Goal: Register for event/course

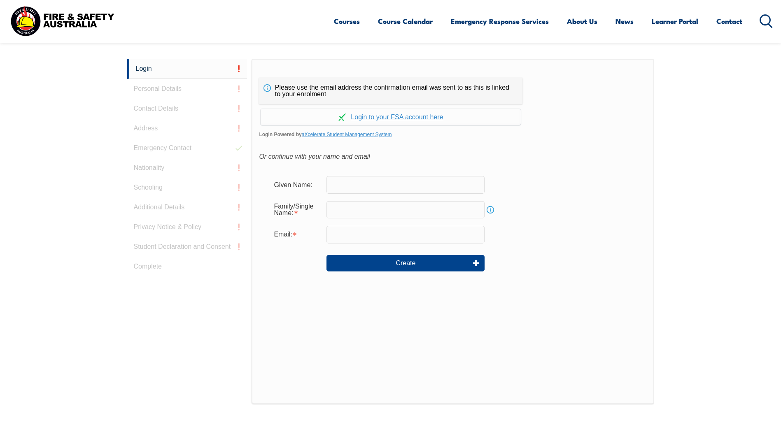
scroll to position [219, 0]
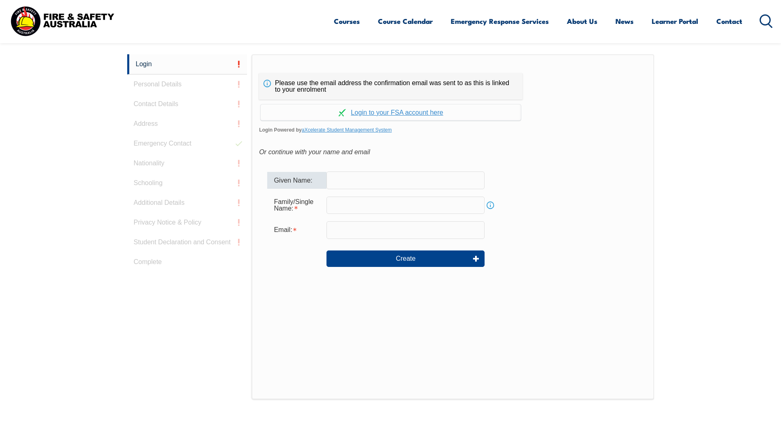
click at [394, 186] on input "text" at bounding box center [405, 180] width 158 height 17
type input "Adelle"
type input "Adelle.O'Brien@talisonlithium.com"
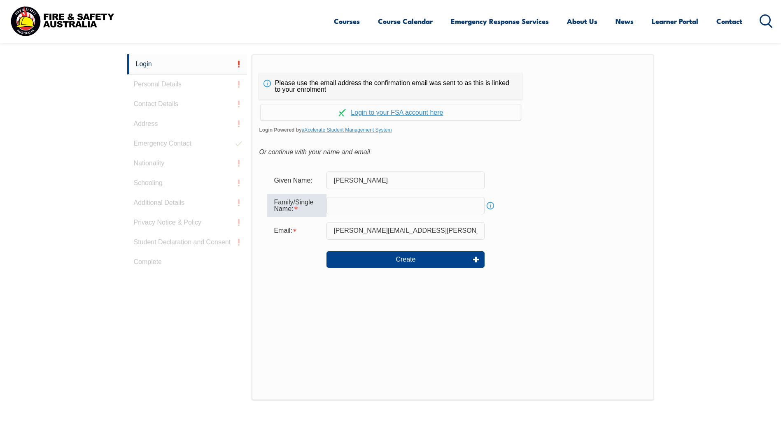
click at [357, 205] on input "text" at bounding box center [405, 205] width 158 height 17
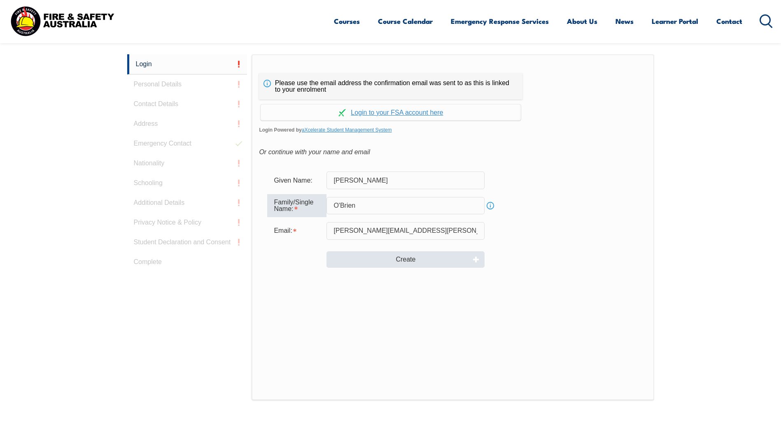
type input "O'Brien"
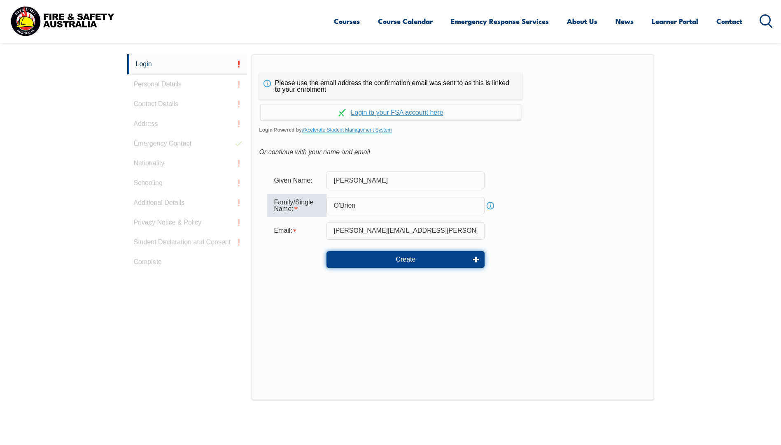
click at [413, 257] on button "Create" at bounding box center [405, 259] width 158 height 16
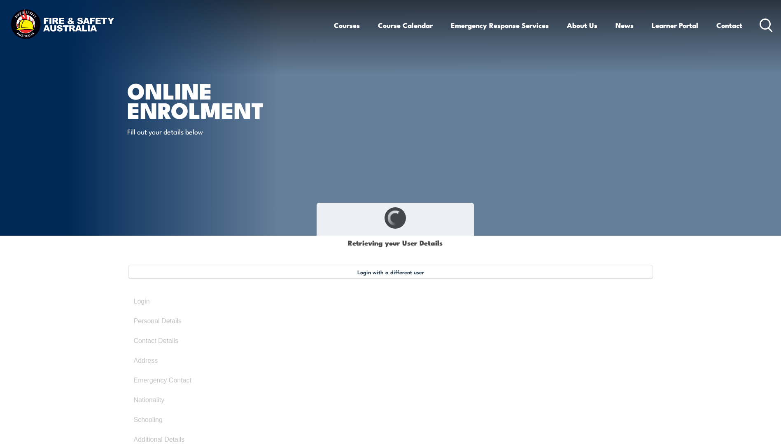
type input "[PERSON_NAME]"
type input "O'Brien"
type input "6K2NQN6MHT"
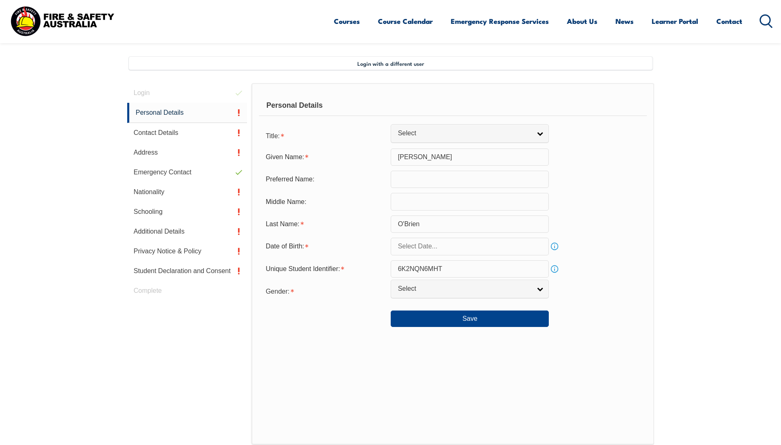
scroll to position [224, 0]
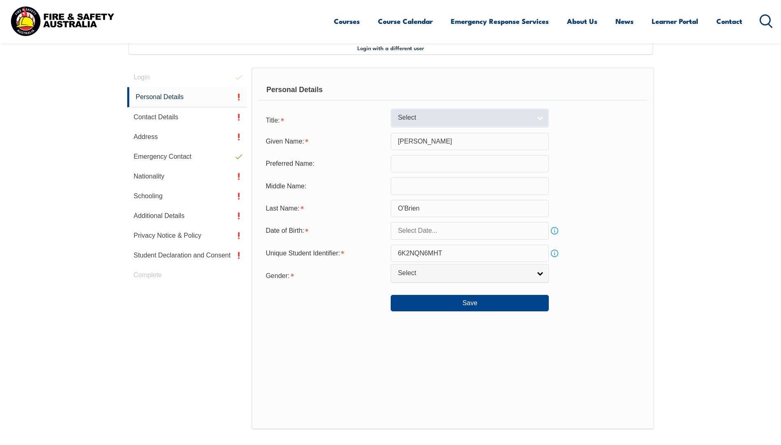
click at [538, 120] on link "Select" at bounding box center [470, 118] width 158 height 19
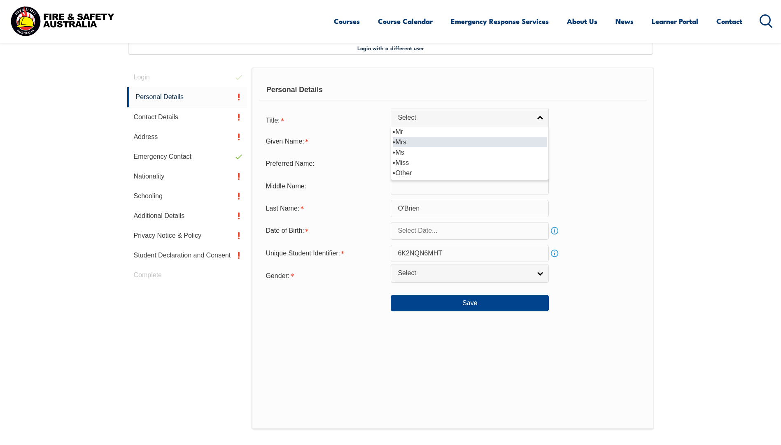
click at [440, 143] on li "Mrs" at bounding box center [470, 142] width 154 height 10
select select "Mrs"
click at [457, 230] on input "text" at bounding box center [470, 230] width 158 height 17
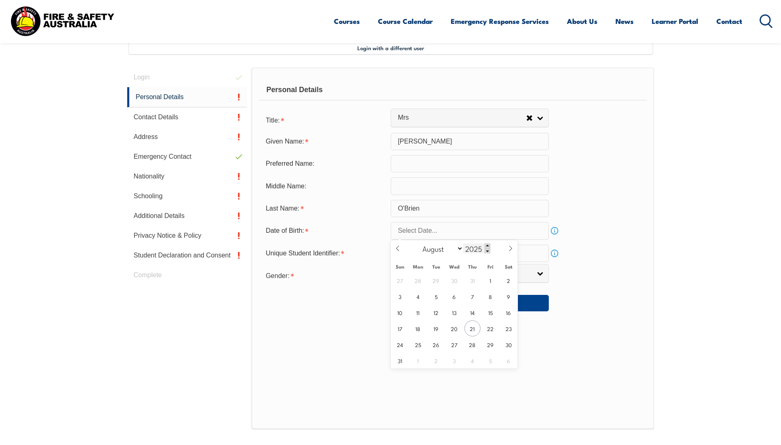
click at [488, 245] on span at bounding box center [487, 246] width 6 height 5
click at [487, 250] on span at bounding box center [487, 251] width 6 height 5
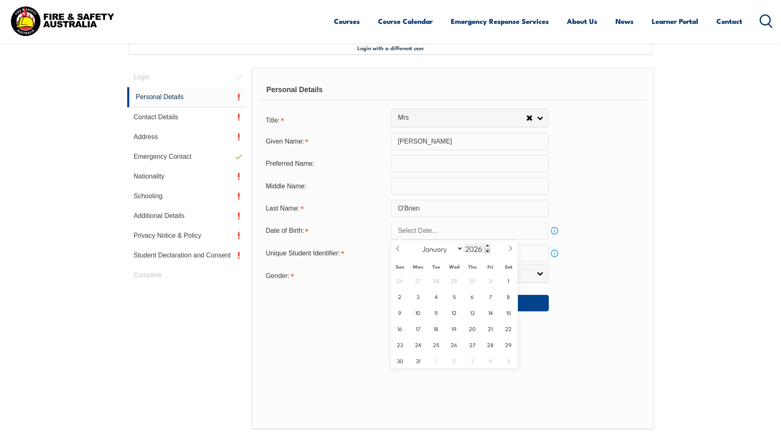
click at [487, 250] on span at bounding box center [487, 251] width 6 height 5
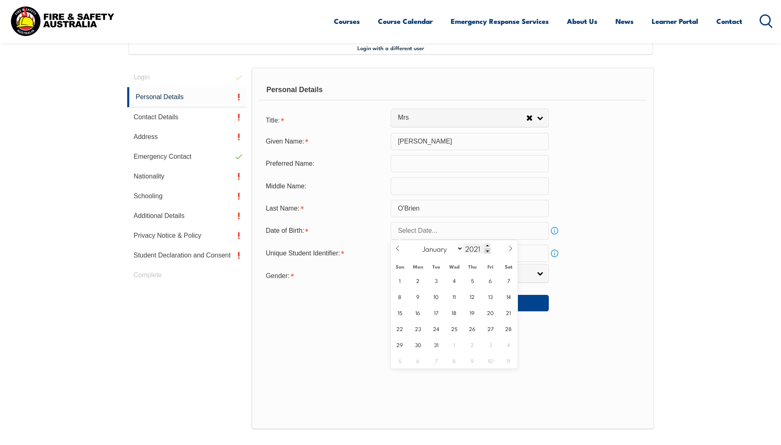
click at [487, 250] on span at bounding box center [487, 251] width 6 height 5
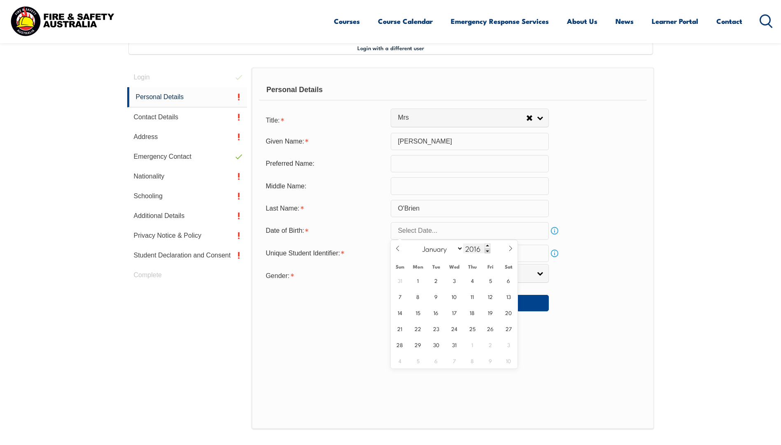
click at [487, 250] on span at bounding box center [487, 251] width 6 height 5
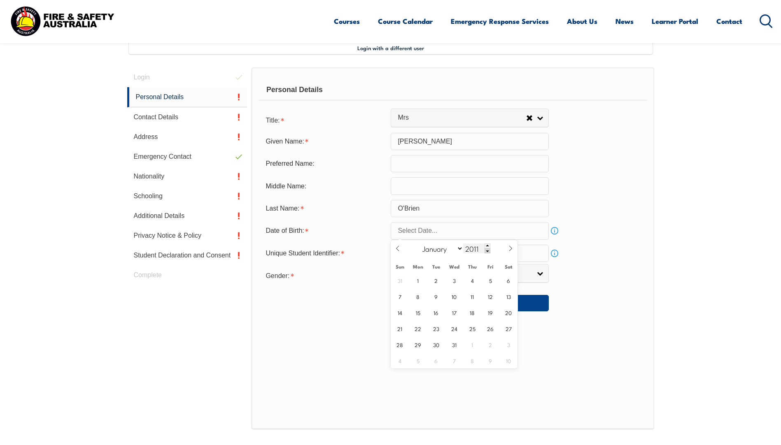
click at [487, 250] on span at bounding box center [487, 251] width 6 height 5
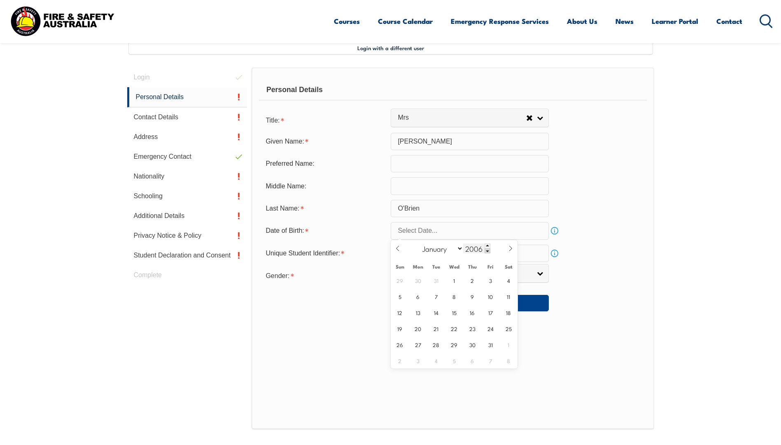
click at [487, 250] on span at bounding box center [487, 251] width 6 height 5
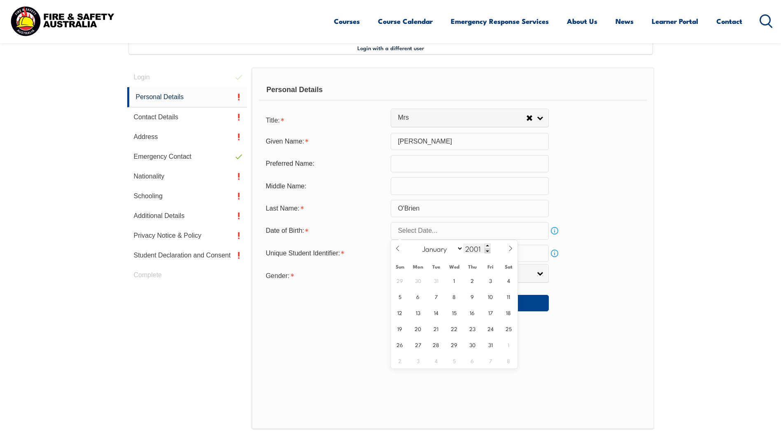
click at [487, 250] on span at bounding box center [487, 251] width 6 height 5
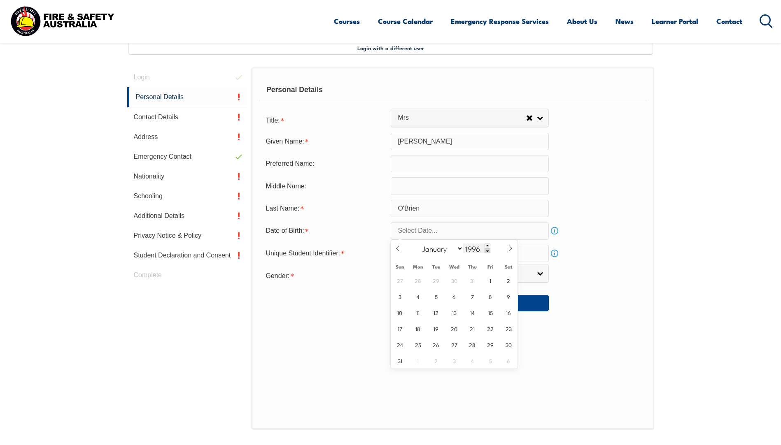
click at [487, 250] on span at bounding box center [487, 251] width 6 height 5
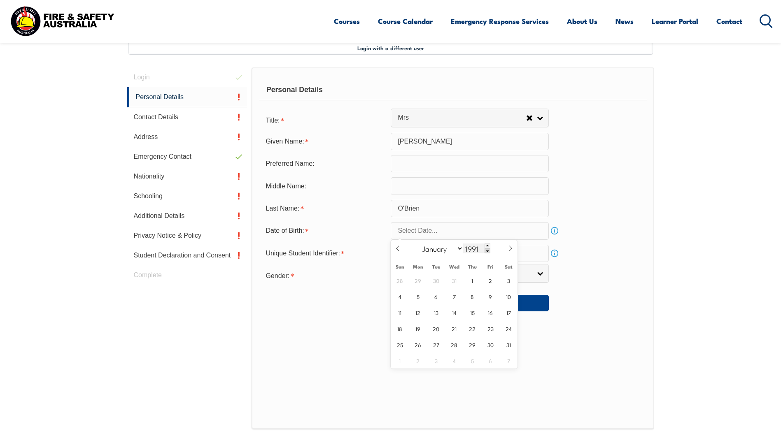
click at [487, 250] on span at bounding box center [487, 251] width 6 height 5
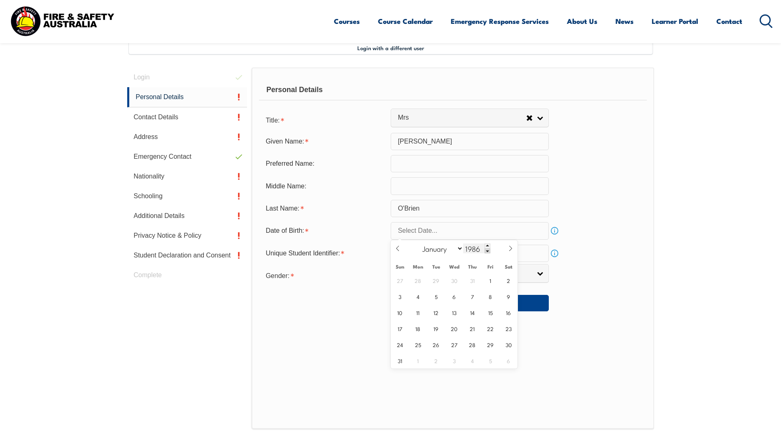
click at [487, 250] on span at bounding box center [487, 251] width 6 height 5
type input "1983"
click at [459, 248] on select "January February March April May June July August September October November De…" at bounding box center [440, 248] width 45 height 11
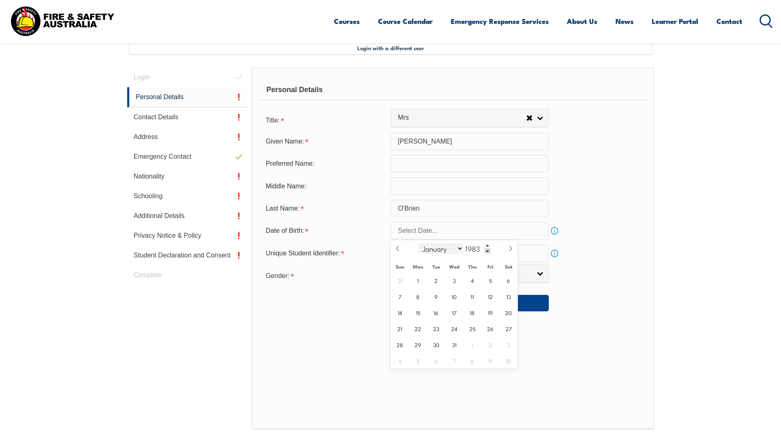
select select "10"
click at [419, 243] on select "January February March April May June July August September October November De…" at bounding box center [440, 248] width 45 height 11
click at [509, 326] on span "26" at bounding box center [508, 329] width 16 height 16
type input "November 26, 1983"
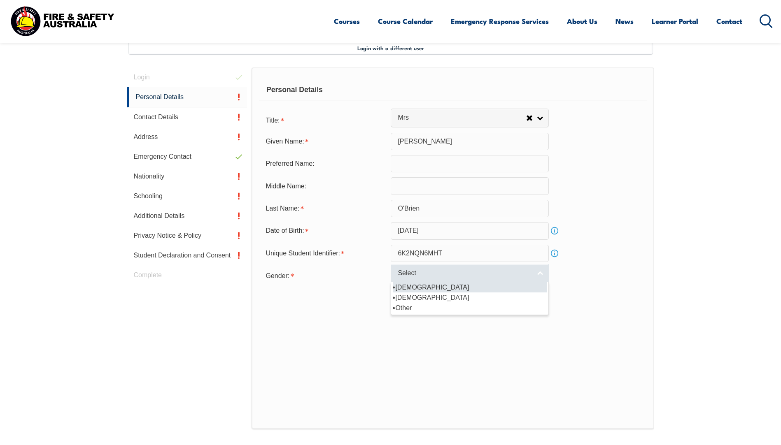
click at [540, 274] on link "Select" at bounding box center [470, 273] width 158 height 19
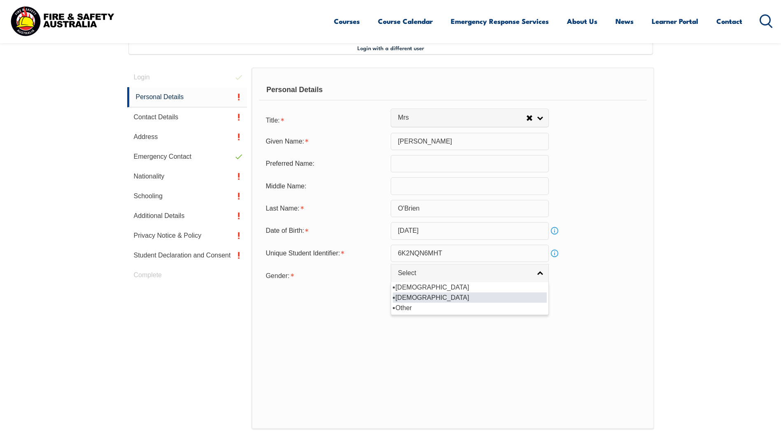
click at [488, 296] on li "Female" at bounding box center [470, 298] width 154 height 10
select select "F"
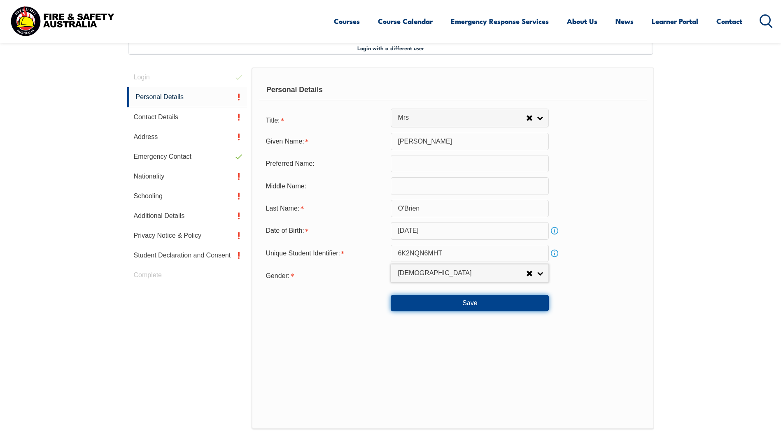
click at [478, 302] on button "Save" at bounding box center [470, 303] width 158 height 16
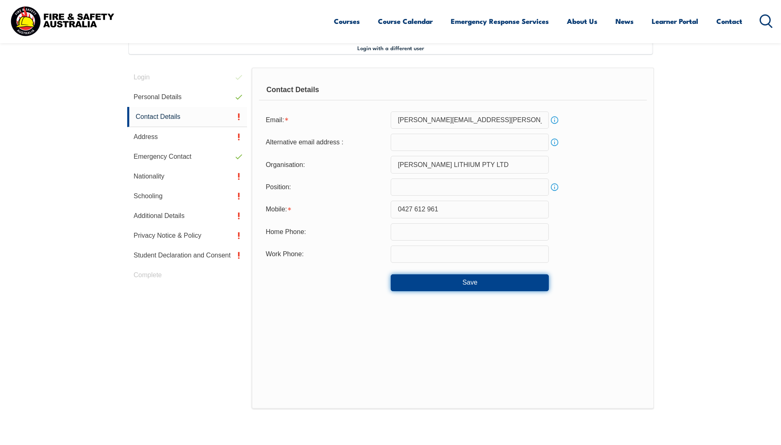
click at [428, 283] on button "Save" at bounding box center [470, 282] width 158 height 16
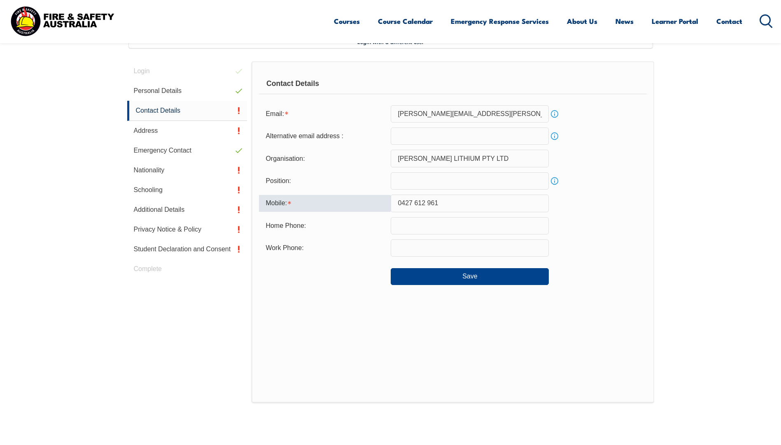
scroll to position [219, 0]
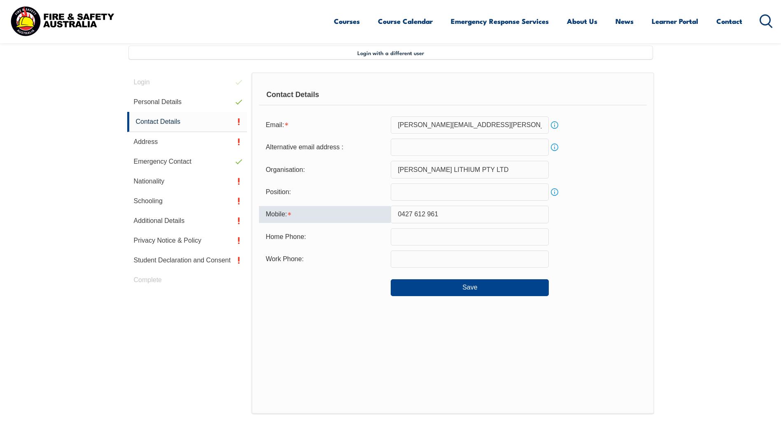
click at [427, 213] on input "0427 612 961" at bounding box center [470, 214] width 158 height 17
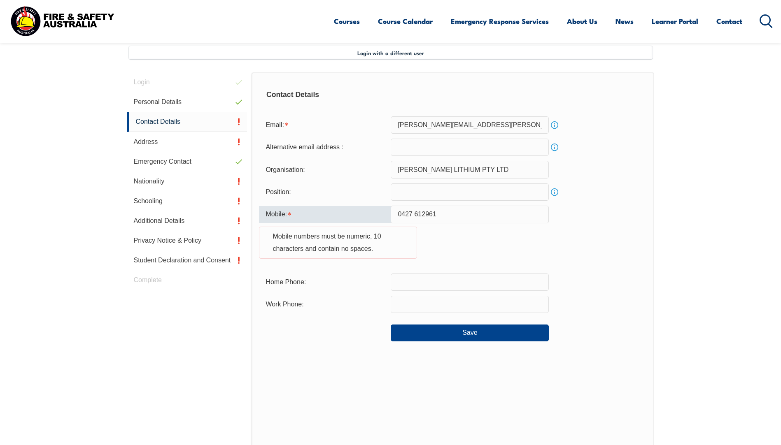
click at [414, 213] on input "0427 612961" at bounding box center [470, 214] width 158 height 17
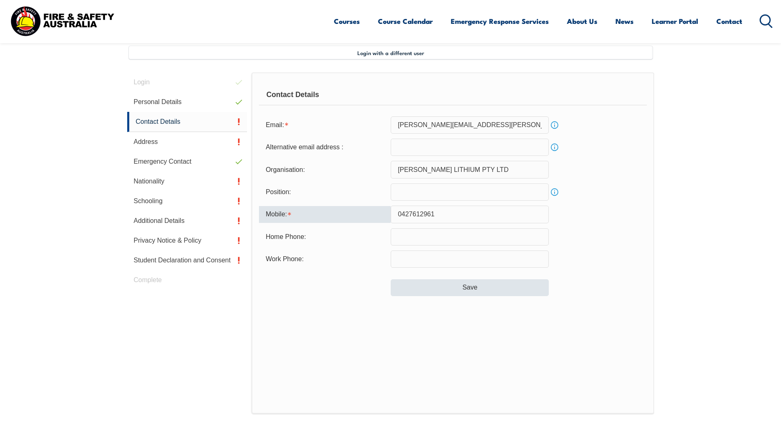
type input "0427612961"
click at [433, 285] on button "Save" at bounding box center [470, 287] width 158 height 16
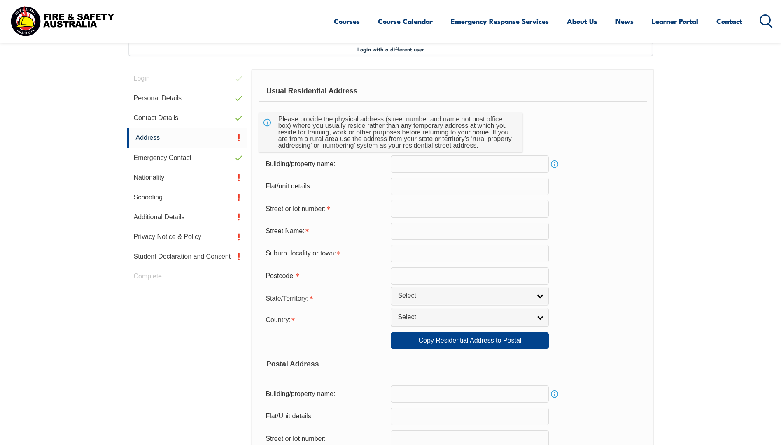
scroll to position [224, 0]
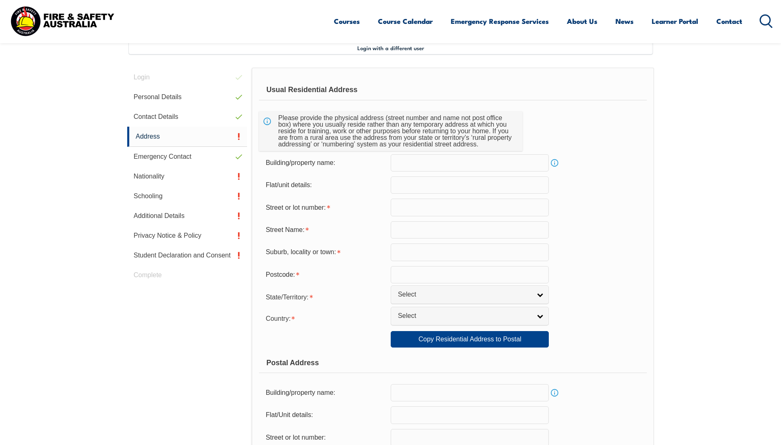
click at [411, 208] on input "text" at bounding box center [470, 207] width 158 height 17
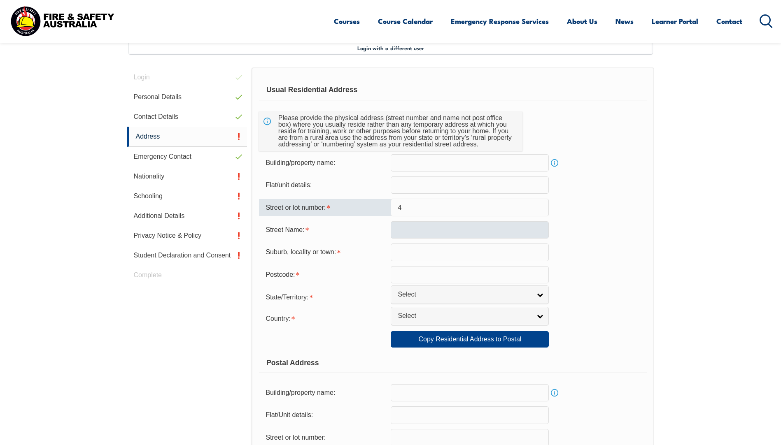
type input "4"
click at [417, 231] on input "text" at bounding box center [470, 229] width 158 height 17
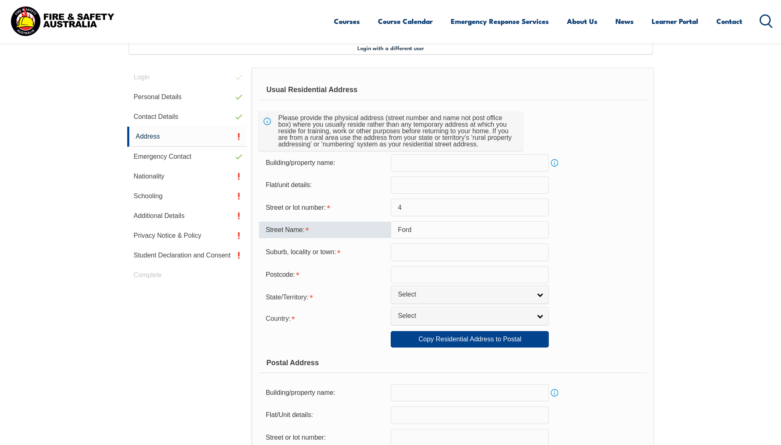
click at [423, 233] on input "Ford" at bounding box center [470, 229] width 158 height 17
type input "Ford rd"
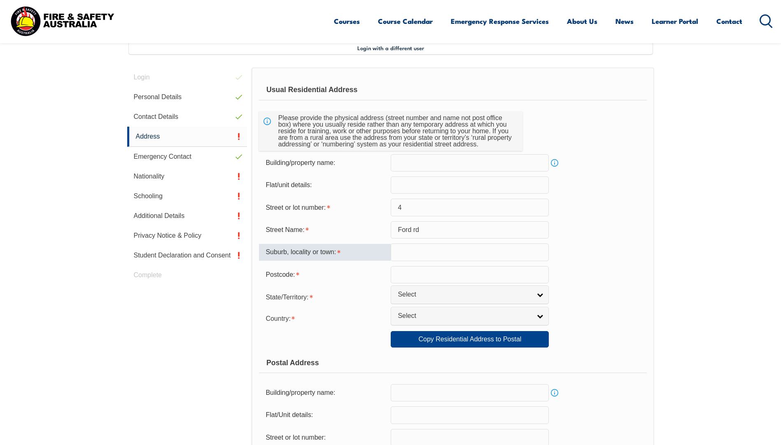
click at [426, 257] on input "text" at bounding box center [470, 252] width 158 height 17
type input "Bridgetown"
type input "6255"
select select "1101"
click at [537, 294] on link "Select" at bounding box center [470, 295] width 158 height 19
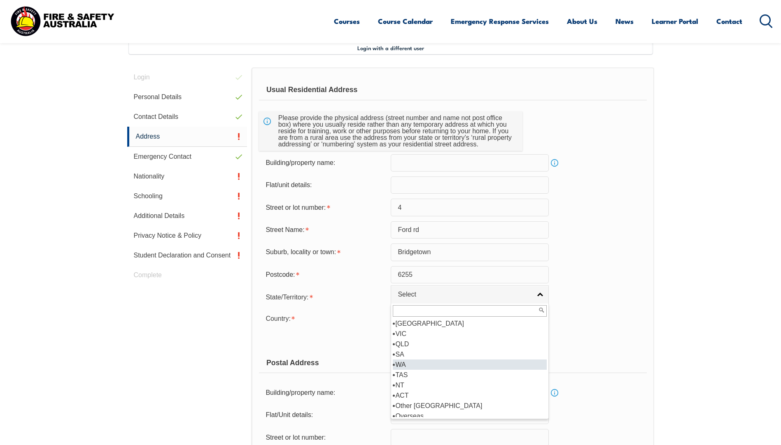
click at [471, 365] on li "WA" at bounding box center [470, 365] width 154 height 10
select select "WA"
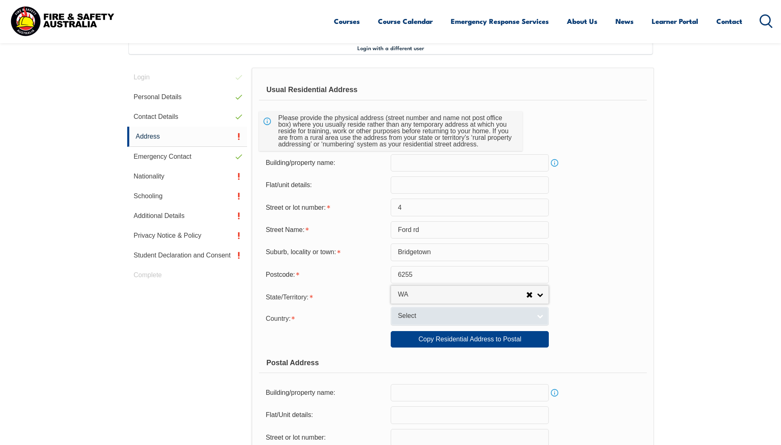
click at [537, 314] on link "Select" at bounding box center [470, 316] width 158 height 19
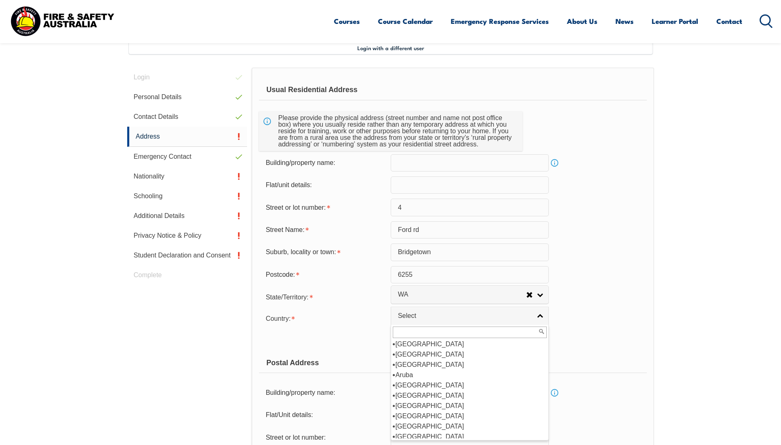
scroll to position [97, 0]
click at [414, 381] on li "Australia" at bounding box center [470, 382] width 154 height 10
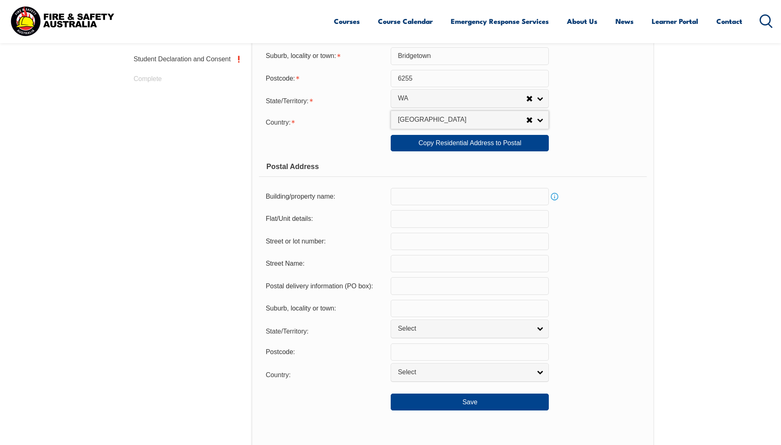
scroll to position [430, 0]
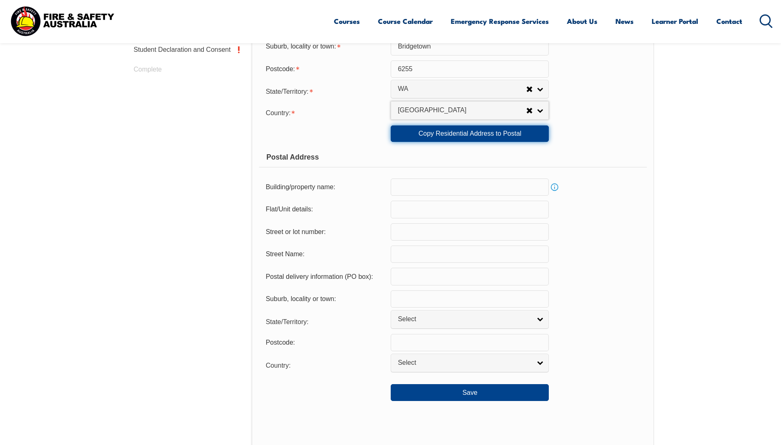
click at [440, 131] on link "Copy Residential Address to Postal" at bounding box center [470, 134] width 158 height 16
type input "4"
type input "Ford rd"
type input "Bridgetown"
select select "WA"
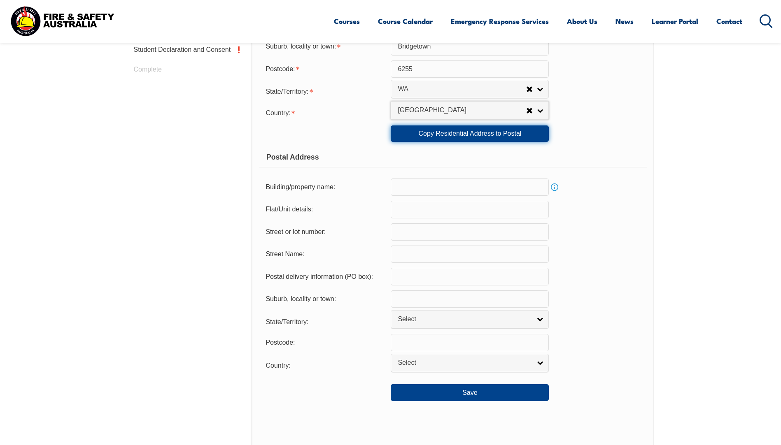
type input "6255"
select select "1101"
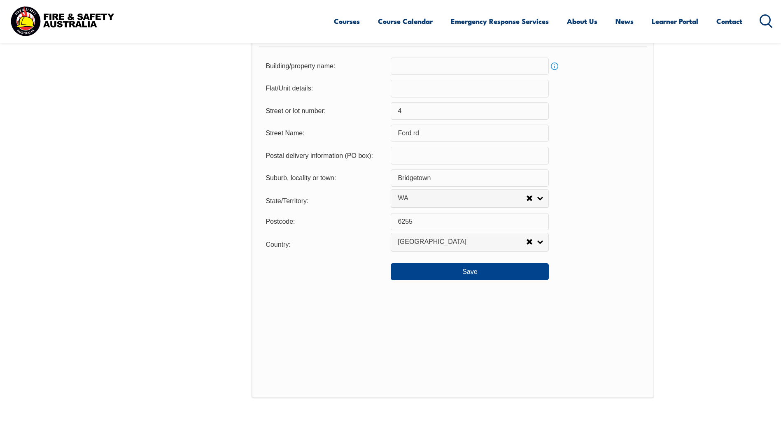
scroll to position [554, 0]
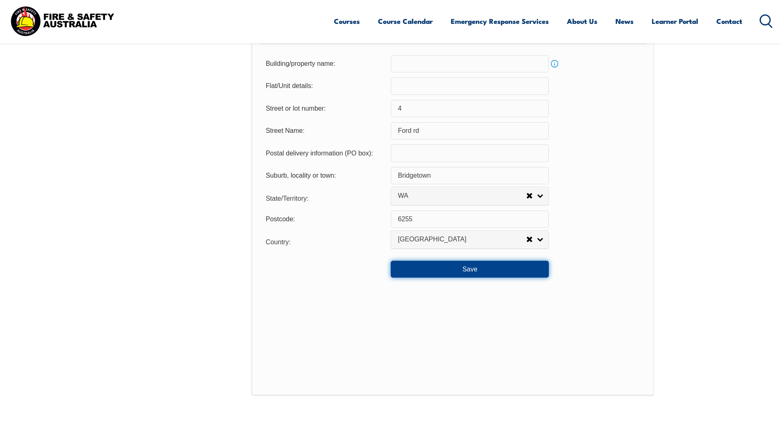
click at [478, 273] on button "Save" at bounding box center [470, 269] width 158 height 16
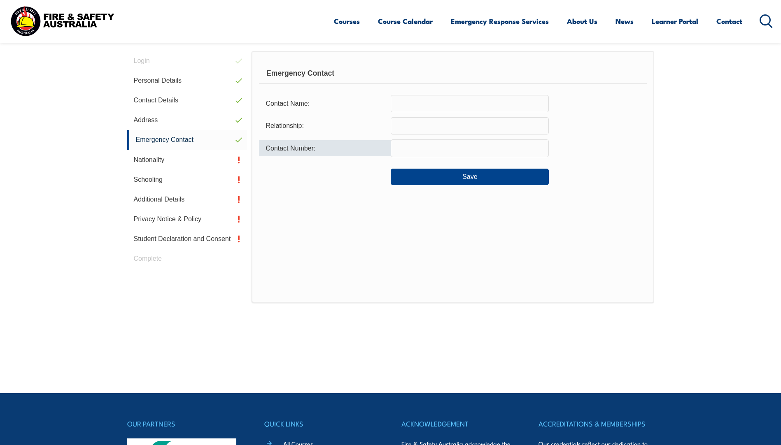
scroll to position [224, 0]
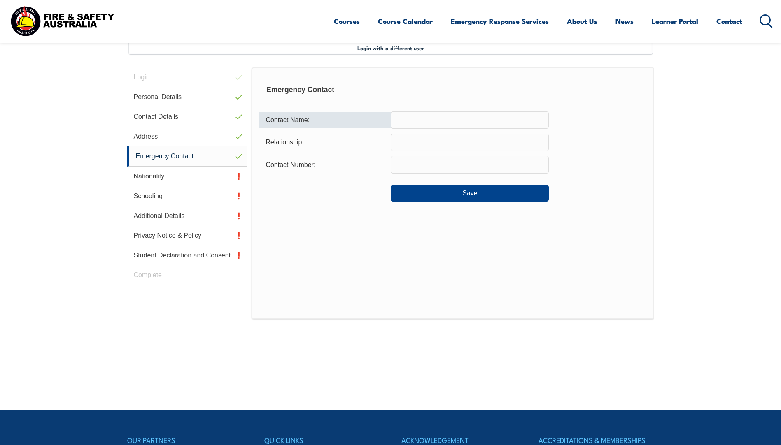
click at [414, 127] on input "text" at bounding box center [470, 120] width 158 height 17
type input "Zane OBrien"
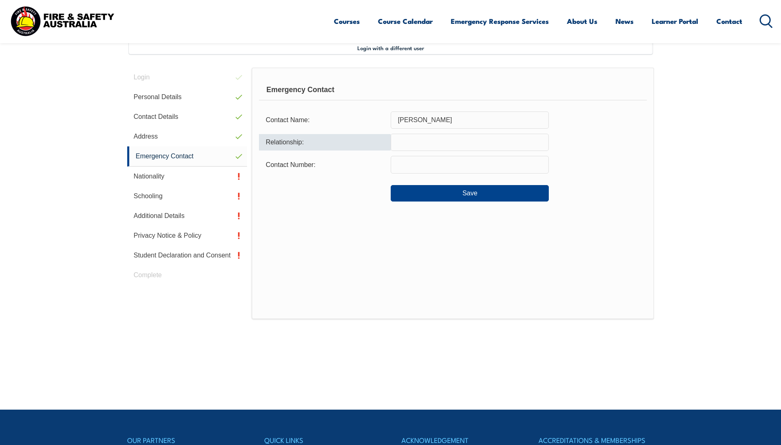
click at [420, 146] on input "text" at bounding box center [470, 142] width 158 height 17
type input "Husband"
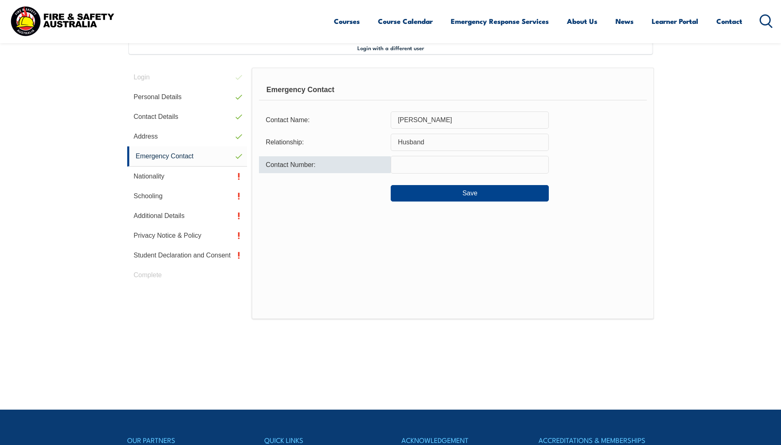
click at [423, 165] on input "text" at bounding box center [470, 164] width 158 height 17
type input "0437150130"
click at [423, 189] on button "Save" at bounding box center [470, 193] width 158 height 16
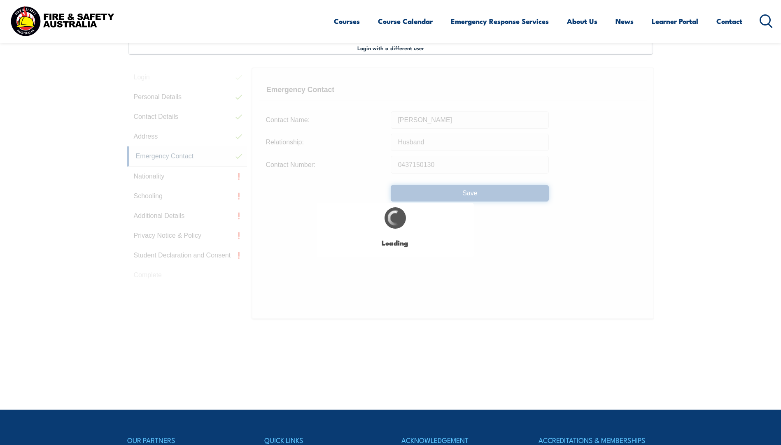
type input "Zane OBrien"
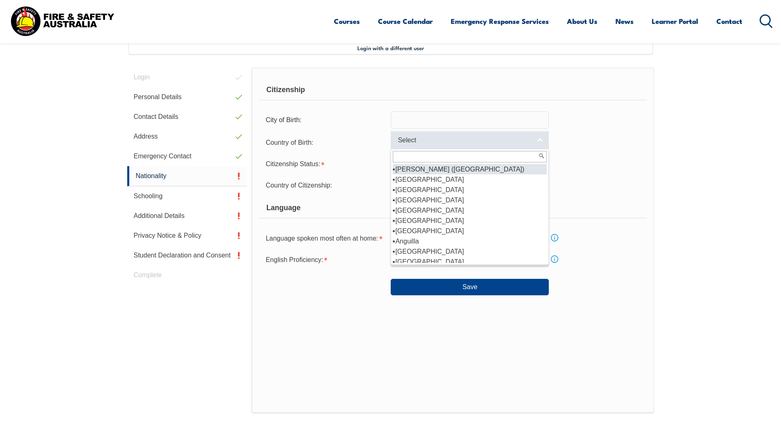
click at [537, 141] on link "Select" at bounding box center [470, 140] width 158 height 19
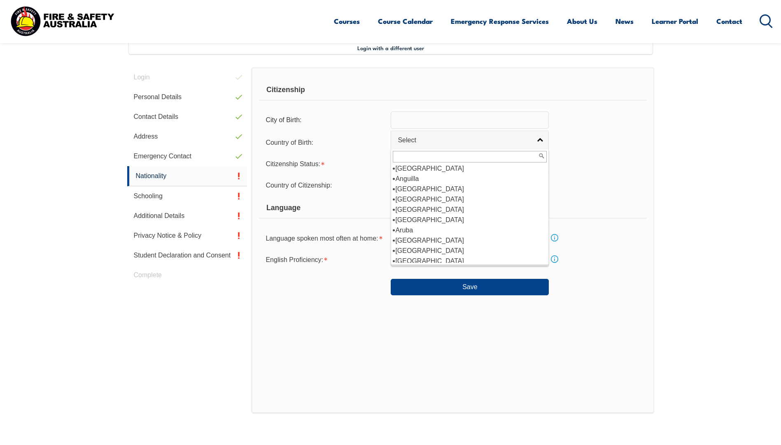
scroll to position [66, 0]
click at [425, 236] on li "Australia" at bounding box center [470, 237] width 154 height 10
select select "1101"
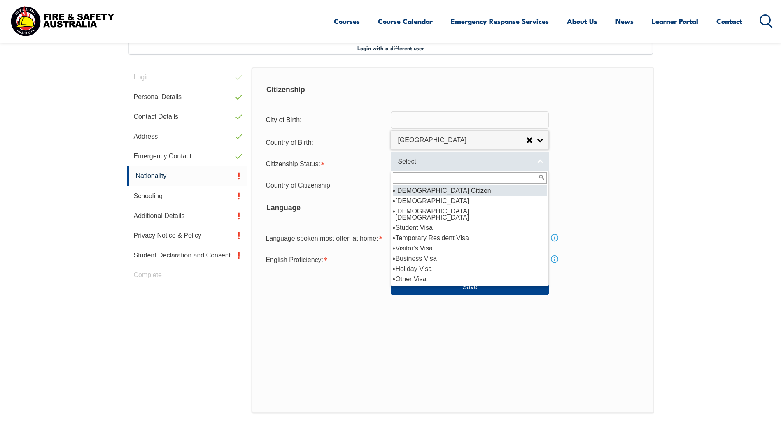
click at [540, 166] on link "Select" at bounding box center [470, 161] width 158 height 19
click at [494, 189] on li "Australian Citizen" at bounding box center [470, 191] width 154 height 10
select select "1"
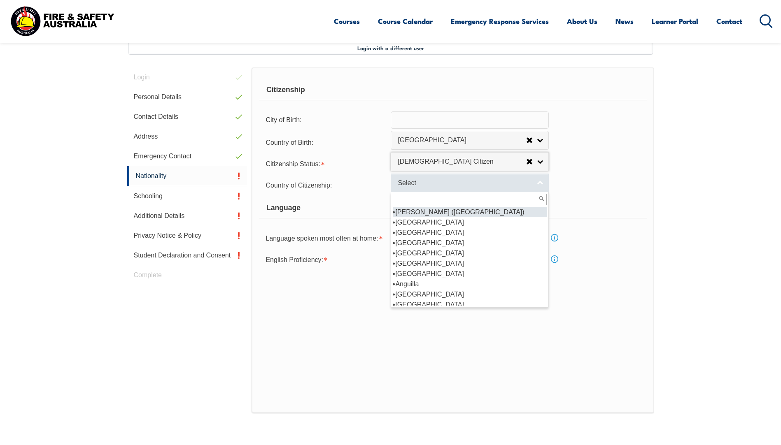
click at [541, 184] on link "Select" at bounding box center [470, 183] width 158 height 19
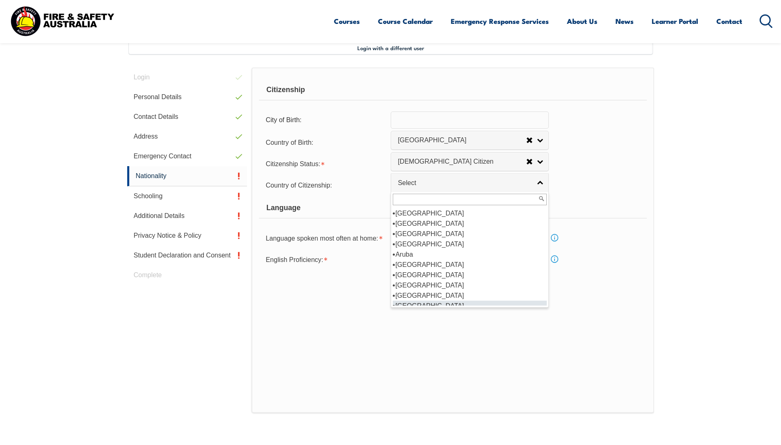
scroll to position [86, 0]
click at [419, 258] on li "Australia" at bounding box center [470, 259] width 154 height 10
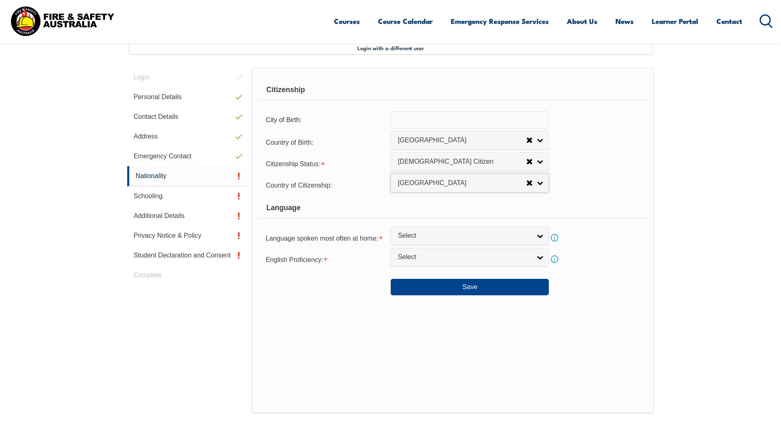
select select "1101"
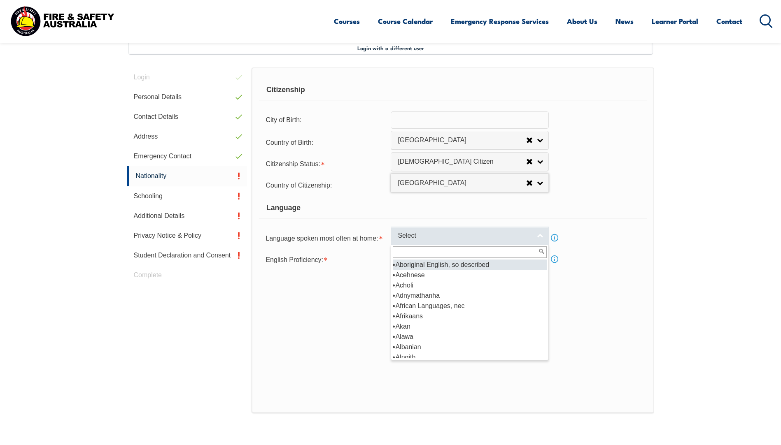
click at [540, 237] on link "Select" at bounding box center [470, 236] width 158 height 19
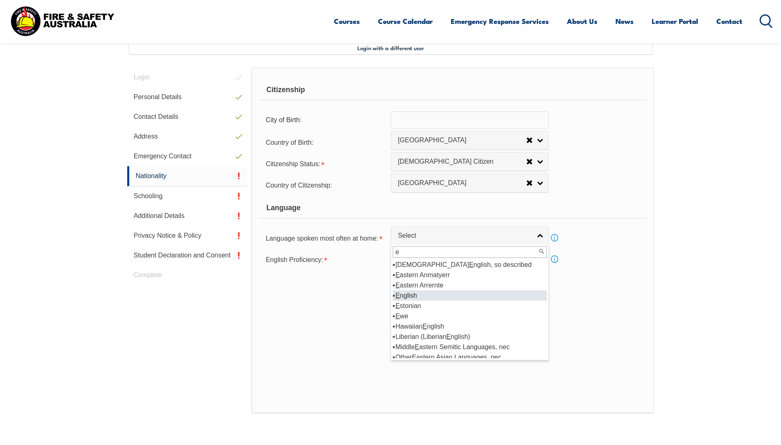
type input "e"
click at [451, 293] on li "E nglish" at bounding box center [470, 296] width 154 height 10
select select "1201"
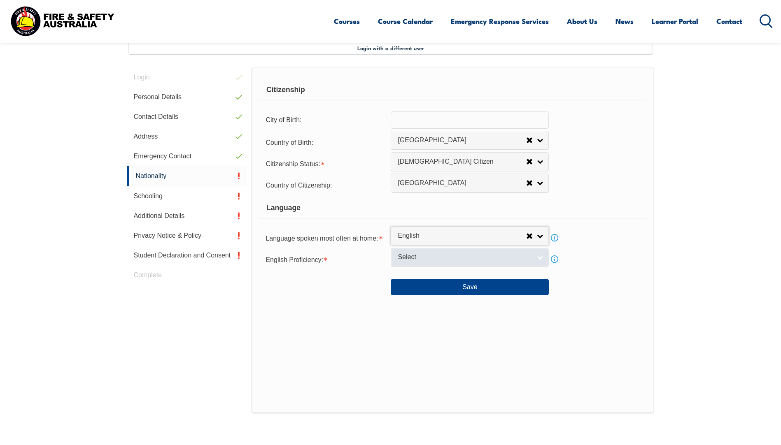
click at [541, 257] on link "Select" at bounding box center [470, 257] width 158 height 19
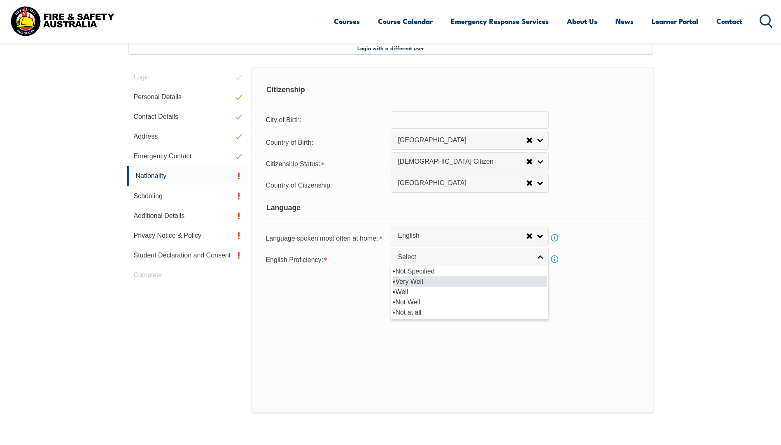
click at [433, 279] on li "Very Well" at bounding box center [470, 282] width 154 height 10
select select "1"
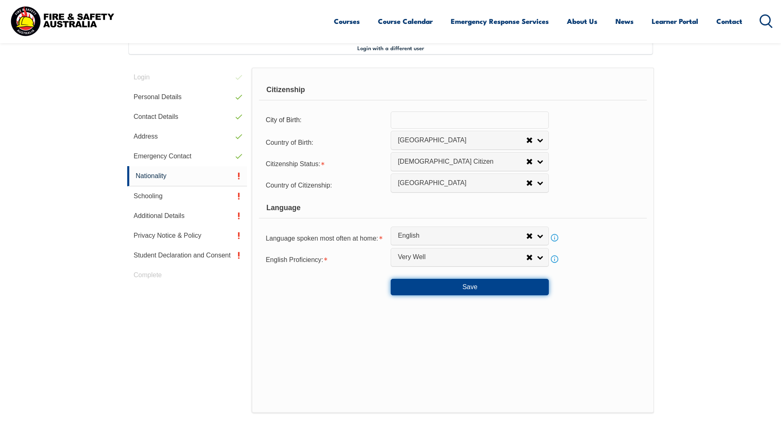
click at [460, 287] on button "Save" at bounding box center [470, 287] width 158 height 16
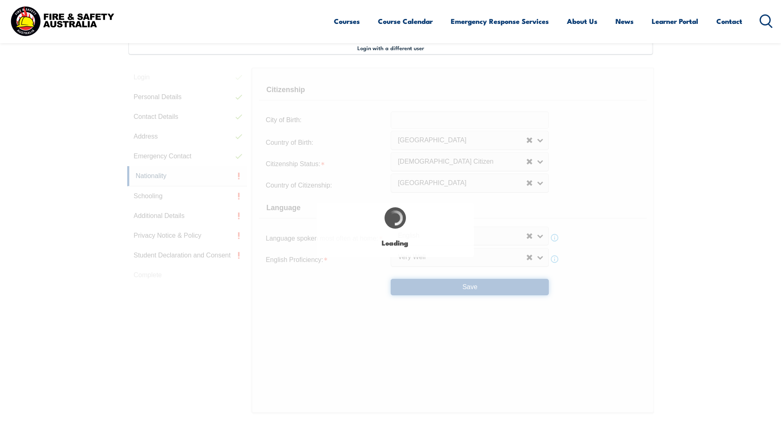
select select "false"
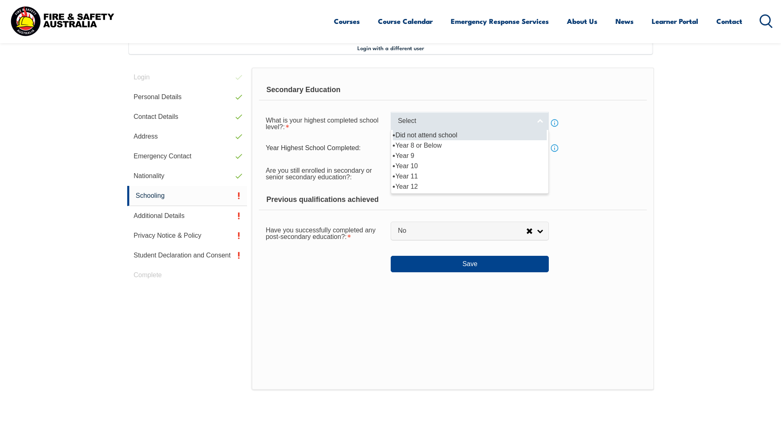
click at [542, 126] on link "Select" at bounding box center [470, 121] width 158 height 19
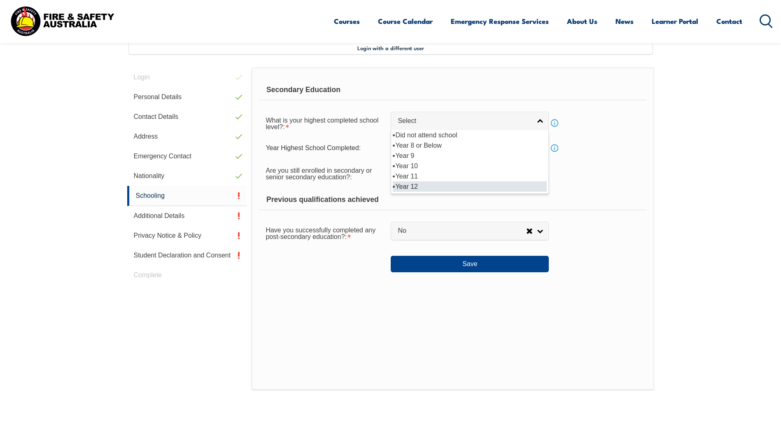
click at [413, 186] on li "Year 12" at bounding box center [470, 186] width 154 height 10
select select "12"
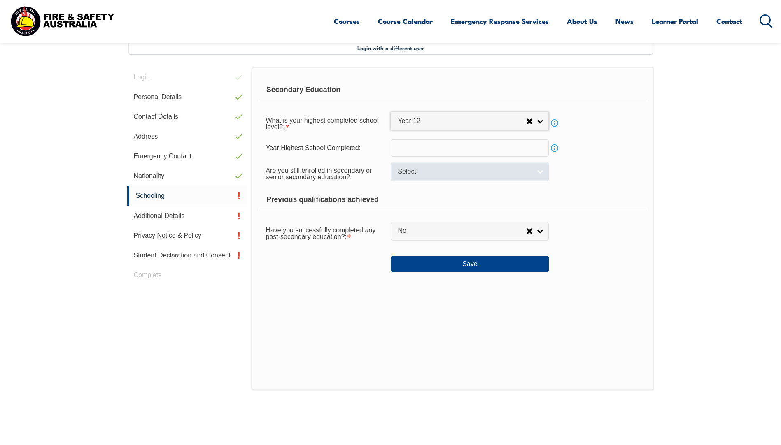
click at [542, 168] on link "Select" at bounding box center [470, 171] width 158 height 19
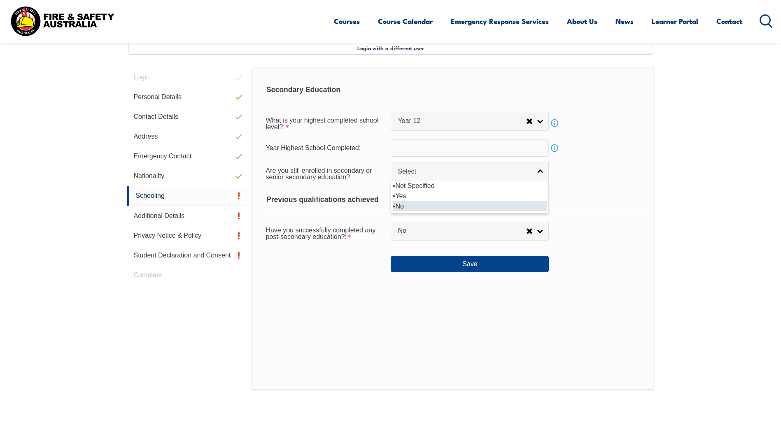
click at [430, 205] on li "No" at bounding box center [470, 206] width 154 height 10
select select "false"
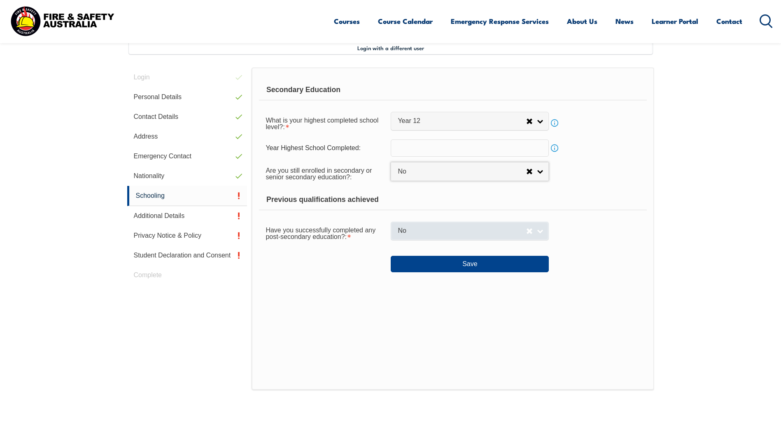
click at [540, 233] on link "No" at bounding box center [470, 231] width 158 height 19
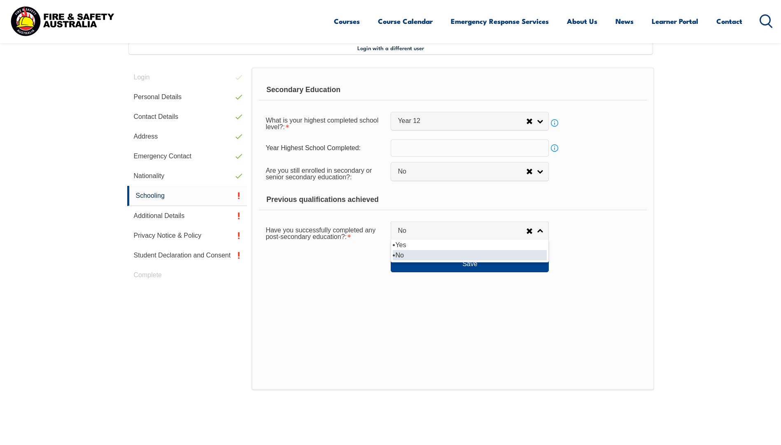
click at [568, 241] on div "Have you successfully completed any post-secondary education?: Yes No No Yes No" at bounding box center [452, 232] width 387 height 23
click at [442, 264] on button "Save" at bounding box center [470, 264] width 158 height 16
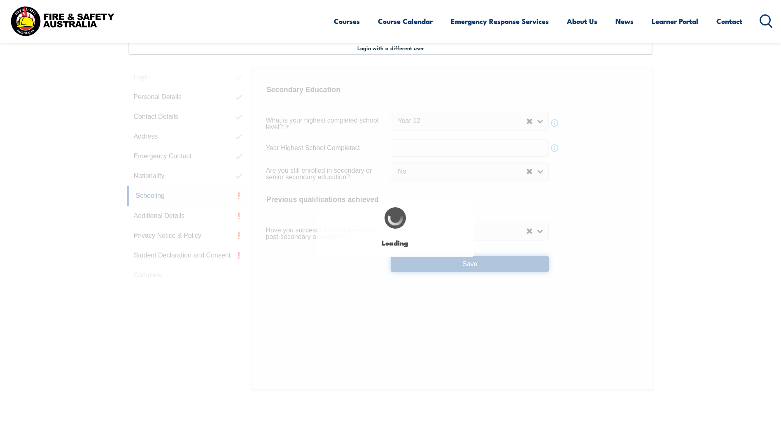
select select
select select "false"
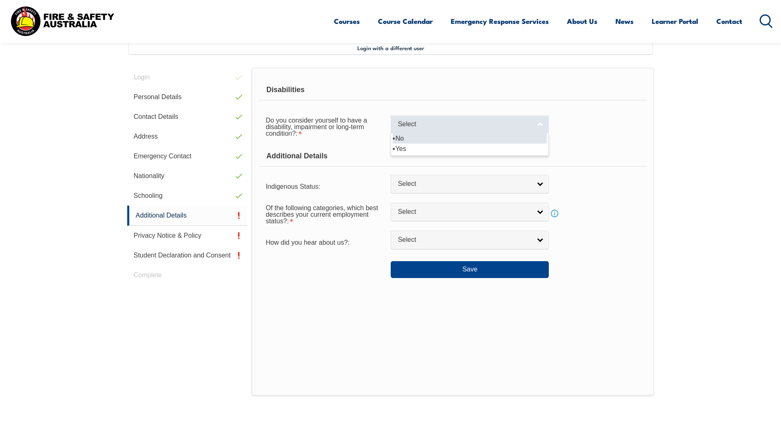
click at [539, 123] on link "Select" at bounding box center [470, 124] width 158 height 19
click at [477, 141] on li "No" at bounding box center [470, 138] width 154 height 10
select select "false"
drag, startPoint x: 321, startPoint y: 197, endPoint x: 742, endPoint y: 445, distance: 488.1
click at [344, 193] on form "Disabilities Do you consider yourself to have a disability, impairment or long-…" at bounding box center [452, 179] width 387 height 198
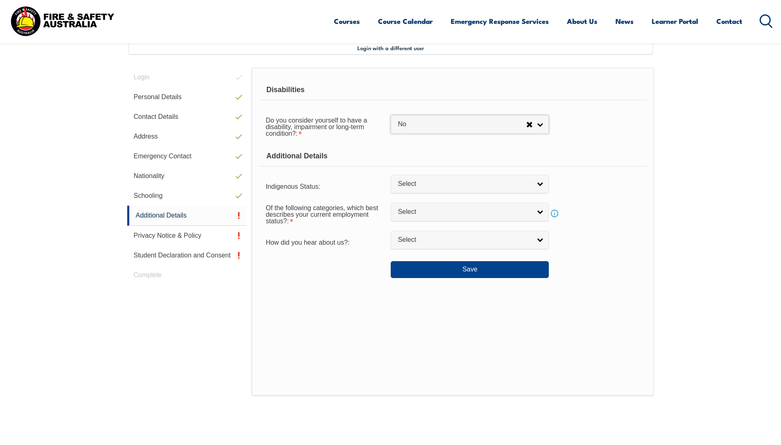
click at [739, 437] on section "Login with a different user Login Personal Details Contact Details Address Emer…" at bounding box center [390, 249] width 781 height 475
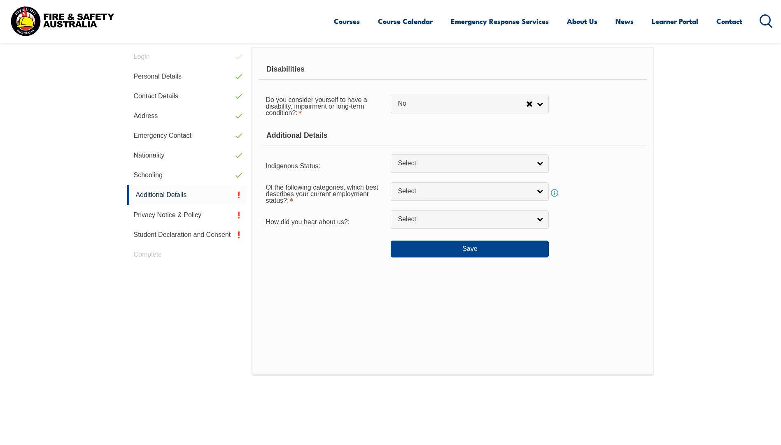
scroll to position [265, 0]
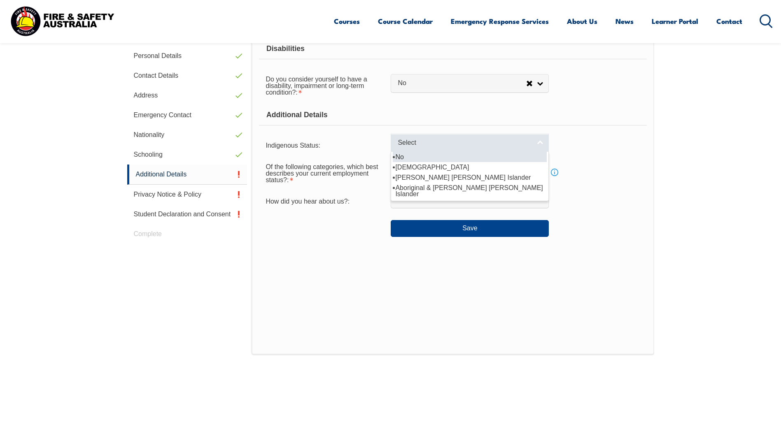
click at [542, 142] on link "Select" at bounding box center [470, 143] width 158 height 19
click at [505, 157] on li "No" at bounding box center [470, 157] width 154 height 10
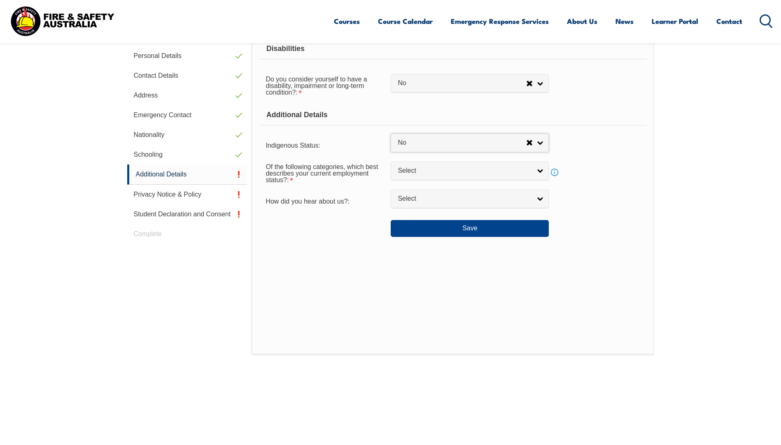
select select "4"
click at [541, 169] on link "Select" at bounding box center [470, 171] width 158 height 19
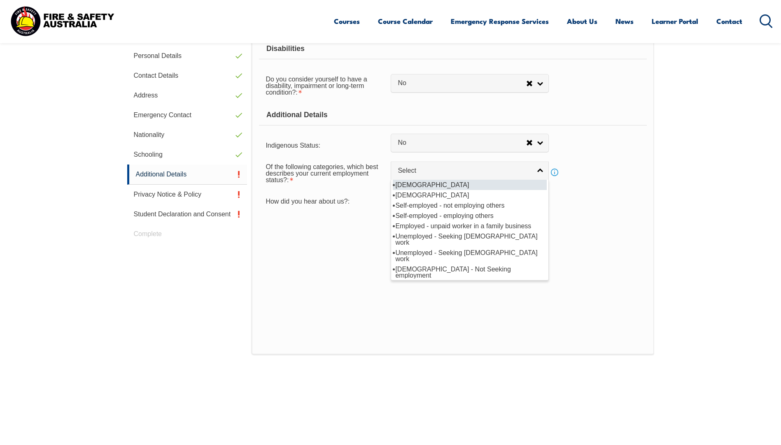
click at [449, 184] on li "Full-time employee" at bounding box center [470, 185] width 154 height 10
select select "1"
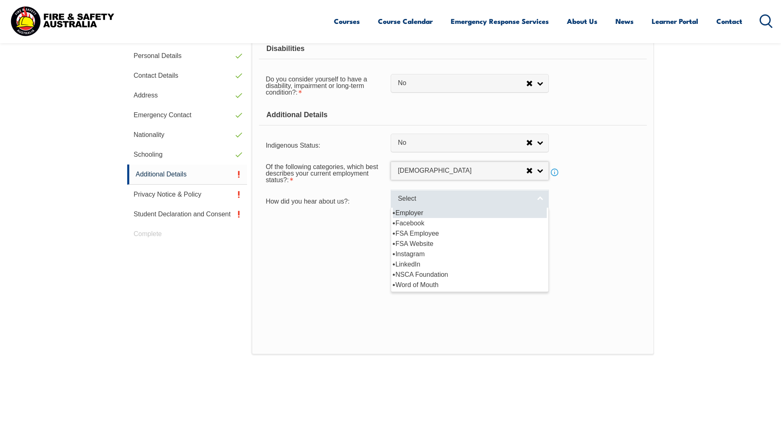
click at [541, 198] on link "Select" at bounding box center [470, 199] width 158 height 19
click at [410, 215] on li "Employer" at bounding box center [470, 213] width 154 height 10
select select "8019"
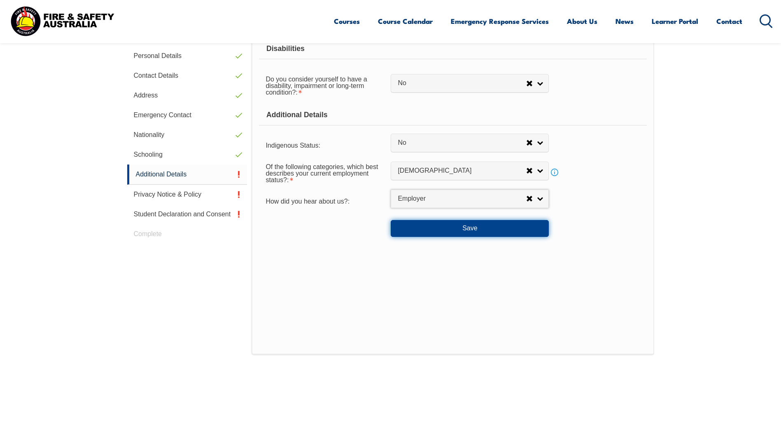
click at [457, 227] on button "Save" at bounding box center [470, 228] width 158 height 16
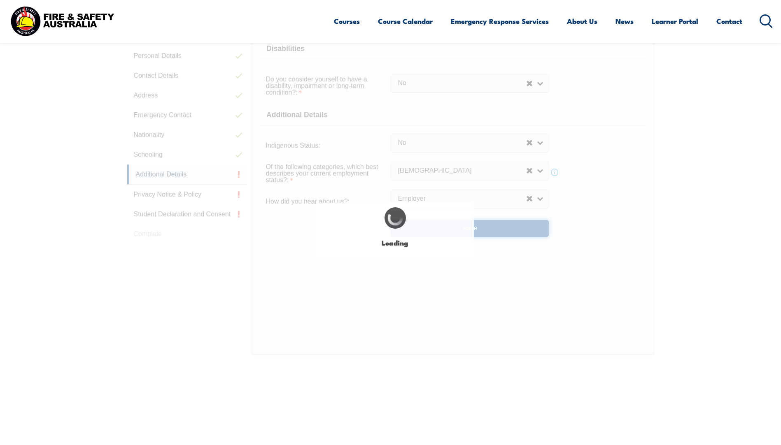
select select "false"
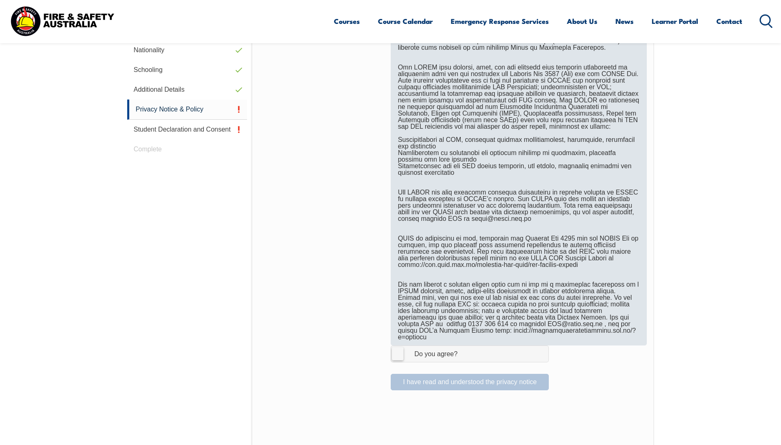
scroll to position [512, 0]
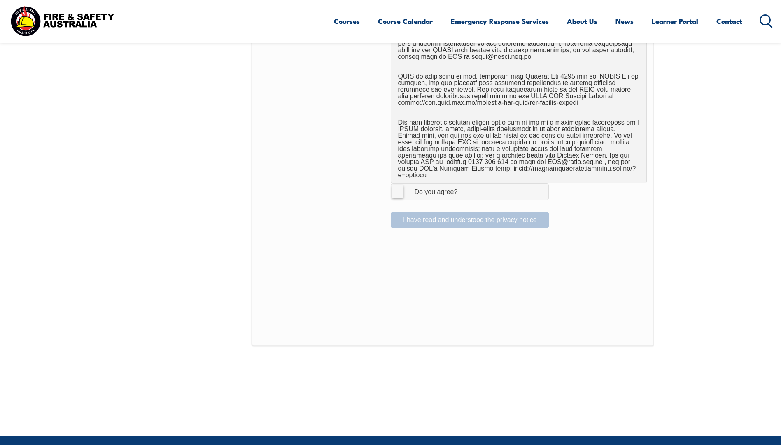
click at [392, 185] on label "I Agree Do you agree?" at bounding box center [470, 192] width 158 height 16
click at [464, 185] on input "I Agree Do you agree?" at bounding box center [471, 192] width 14 height 16
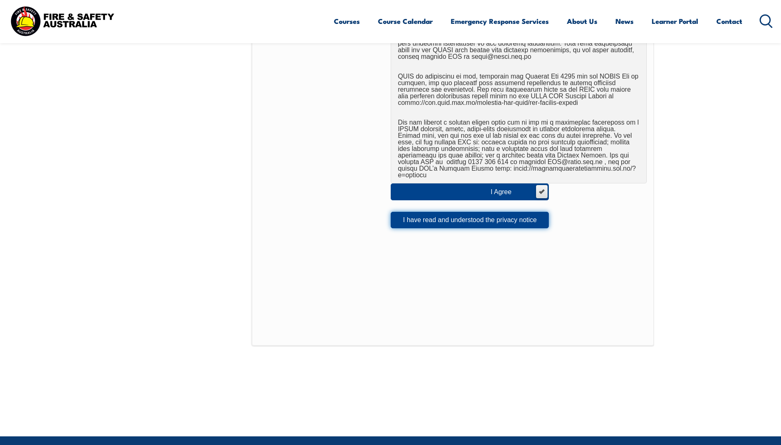
click at [489, 212] on button "I have read and understood the privacy notice" at bounding box center [470, 220] width 158 height 16
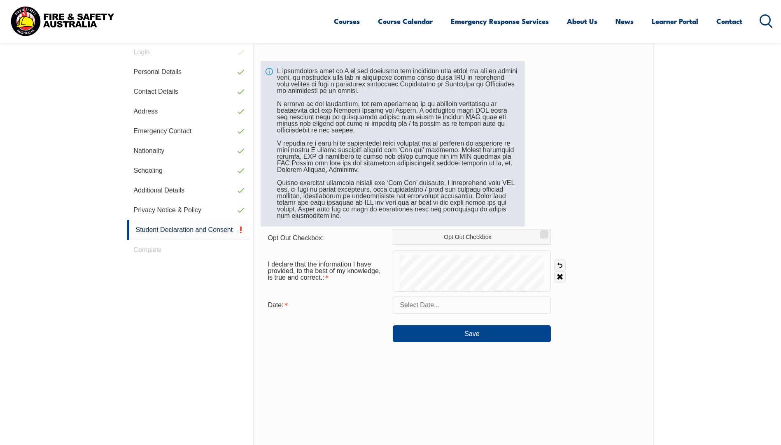
scroll to position [224, 0]
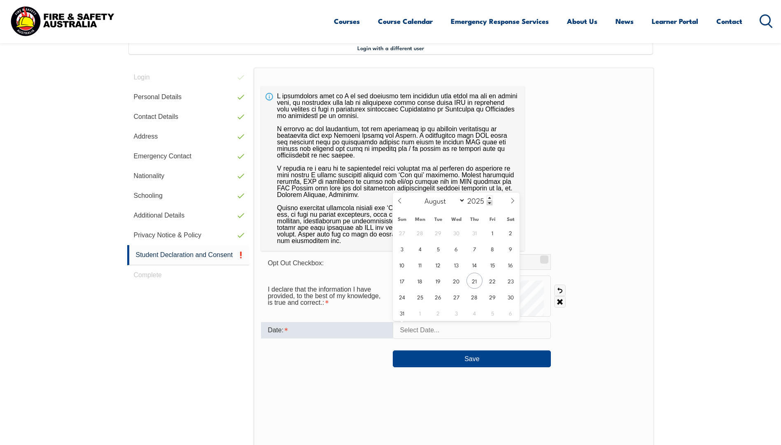
click at [444, 328] on input "text" at bounding box center [472, 330] width 158 height 17
click at [475, 280] on span "21" at bounding box center [474, 281] width 16 height 16
type input "August 21, 2025"
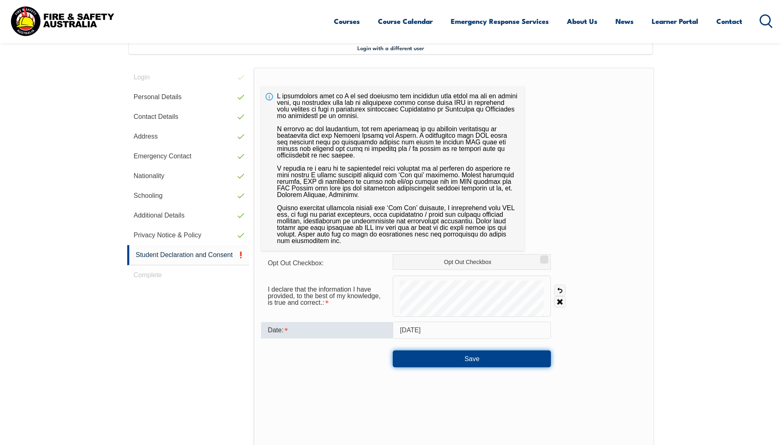
click at [491, 360] on button "Save" at bounding box center [472, 359] width 158 height 16
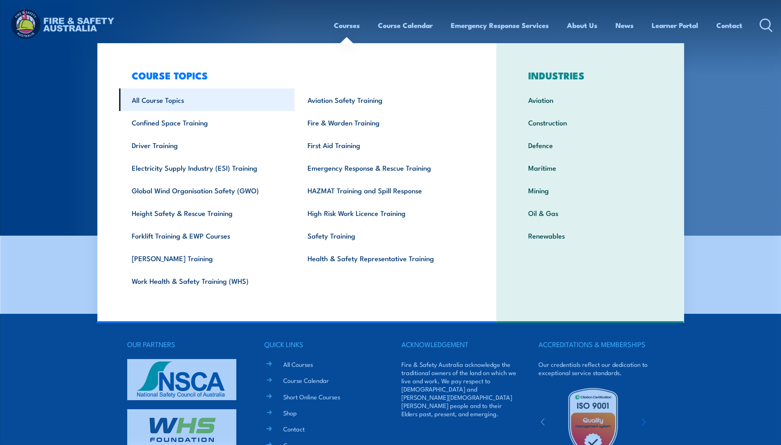
click at [170, 103] on link "All Course Topics" at bounding box center [207, 99] width 176 height 23
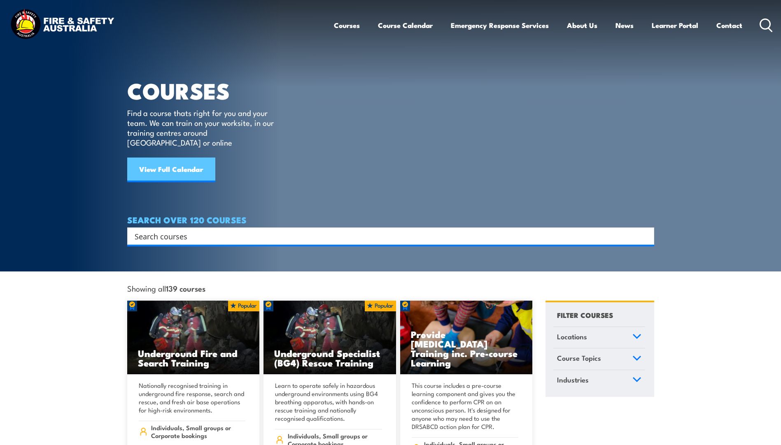
click at [163, 163] on link "View Full Calendar" at bounding box center [171, 170] width 88 height 25
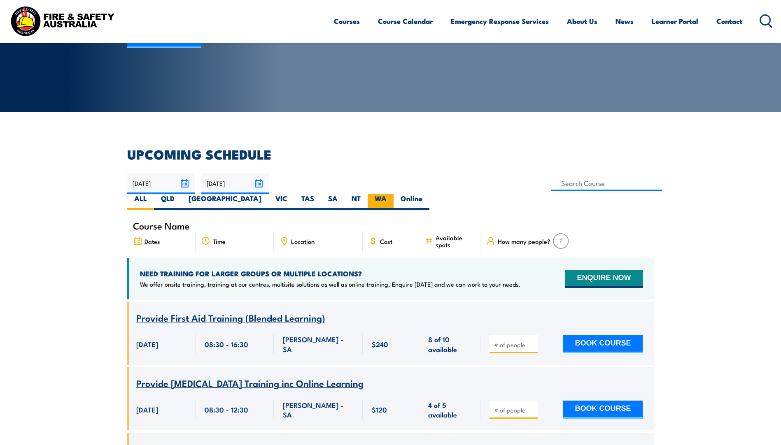
click at [393, 194] on label "WA" at bounding box center [381, 202] width 26 height 16
click at [392, 194] on input "WA" at bounding box center [388, 196] width 5 height 5
radio input "true"
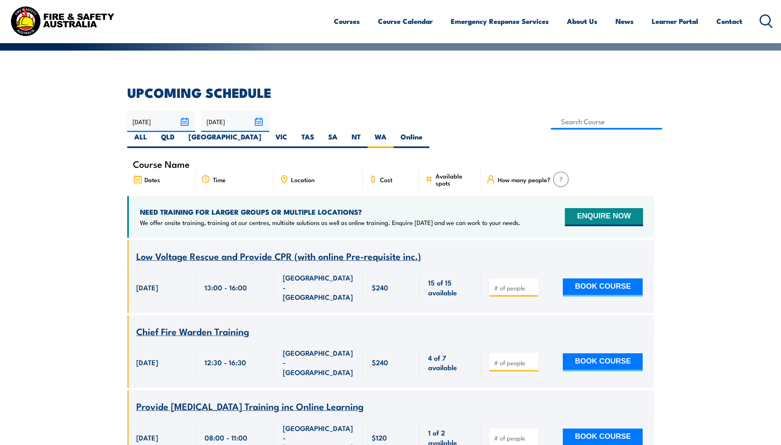
scroll to position [107, 0]
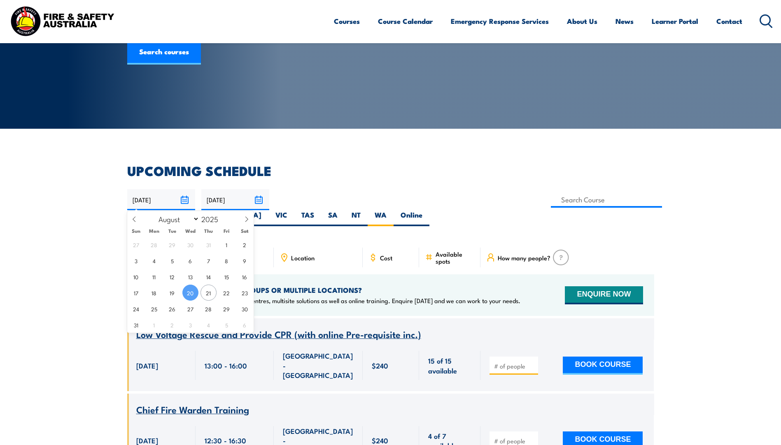
click at [184, 200] on input "[DATE]" at bounding box center [161, 199] width 68 height 21
click at [212, 298] on span "21" at bounding box center [208, 293] width 16 height 16
type input "[DATE]"
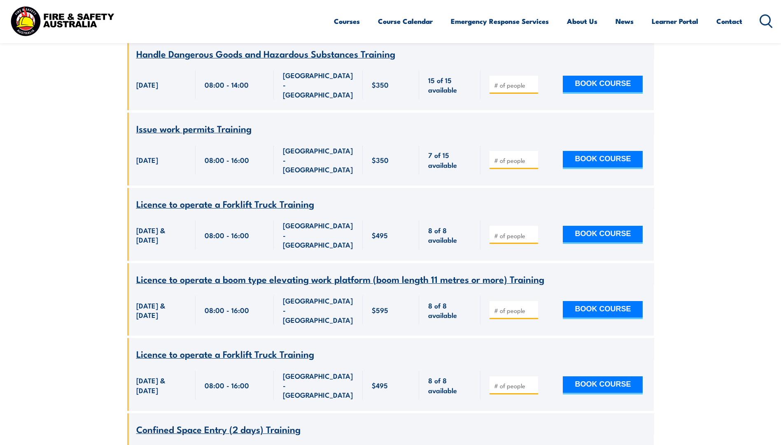
scroll to position [1753, 0]
